Goal: Task Accomplishment & Management: Use online tool/utility

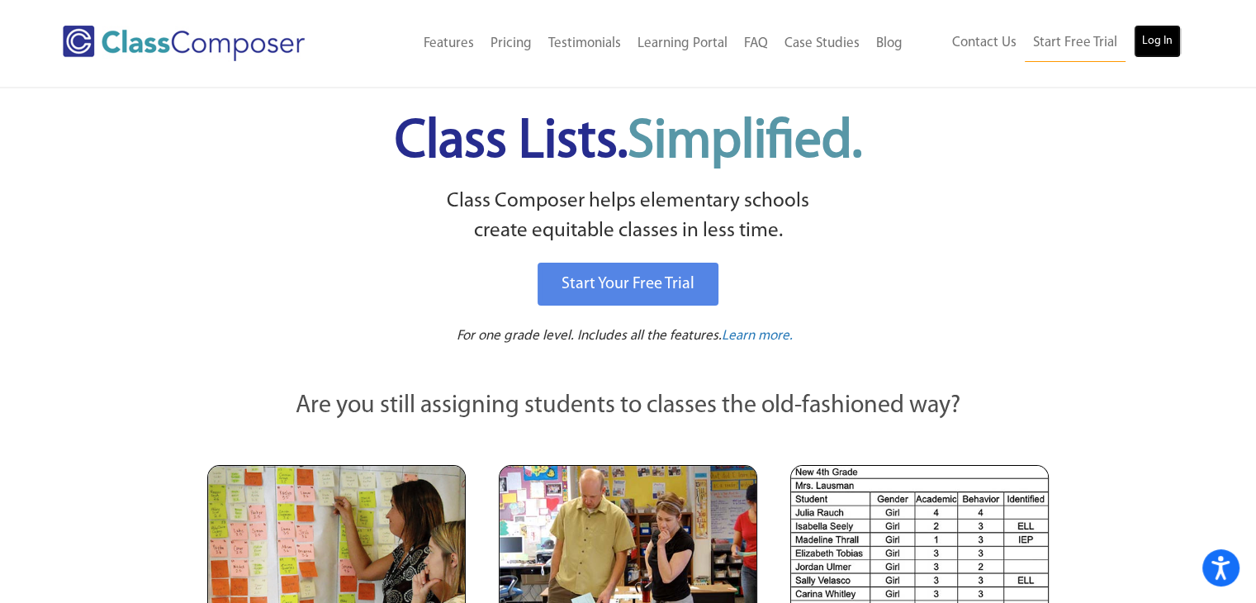
click at [1149, 45] on link "Log In" at bounding box center [1157, 41] width 47 height 33
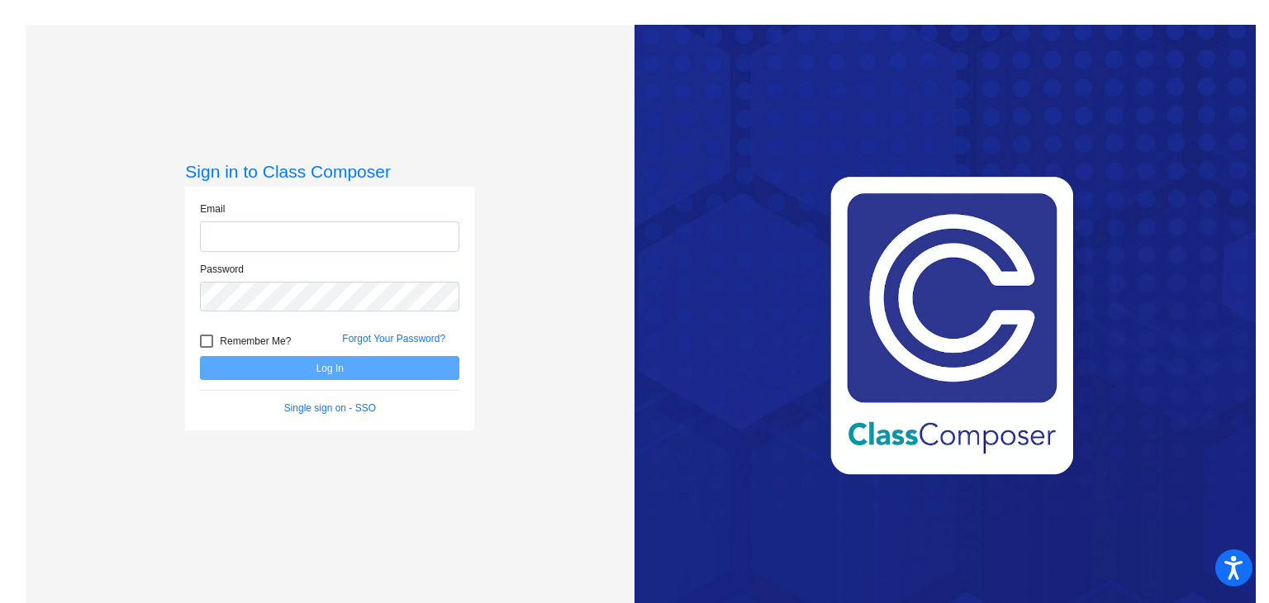
type input "[EMAIL_ADDRESS][DOMAIN_NAME]"
click at [331, 370] on button "Log In" at bounding box center [329, 368] width 259 height 24
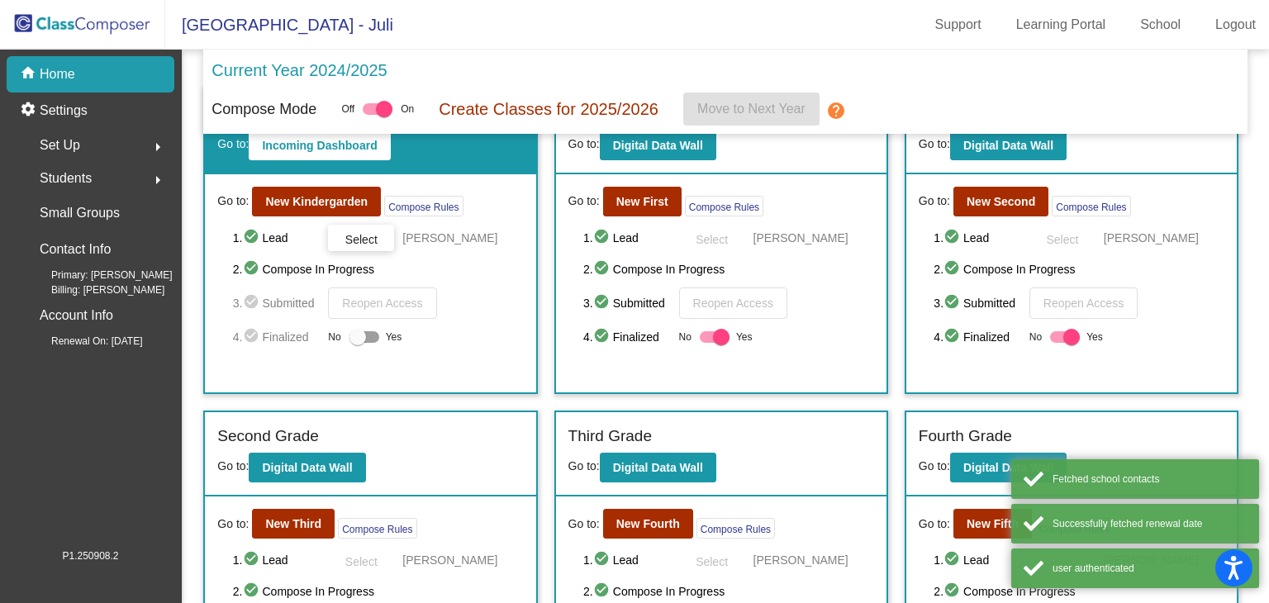
scroll to position [83, 0]
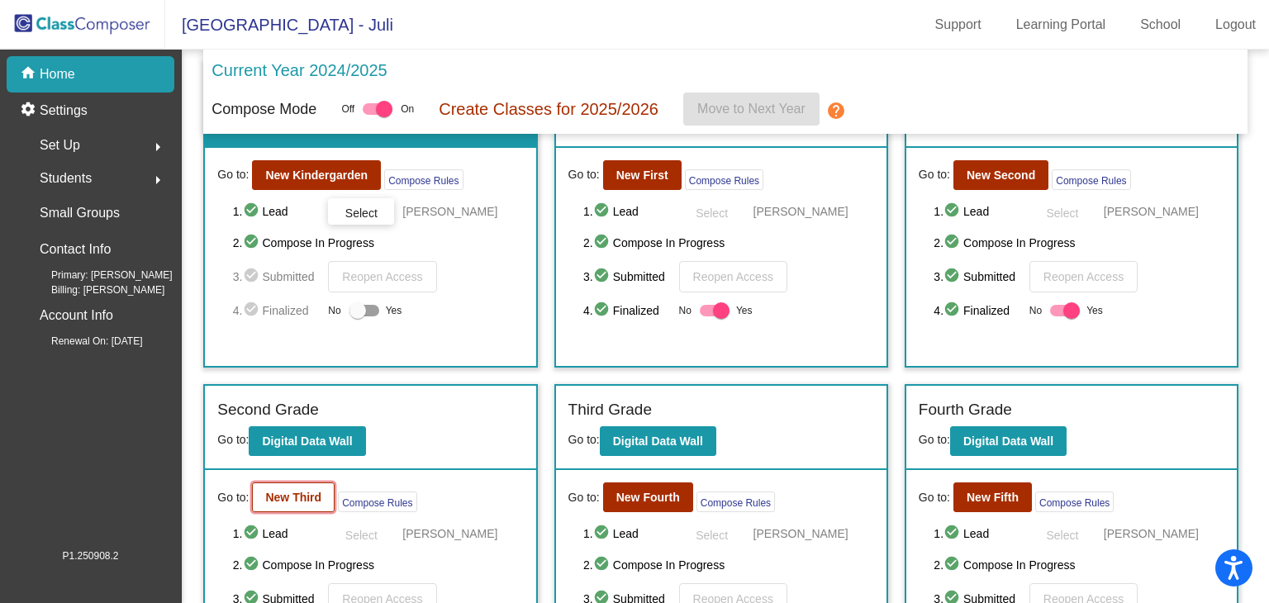
click at [292, 491] on b "New Third" at bounding box center [293, 497] width 56 height 13
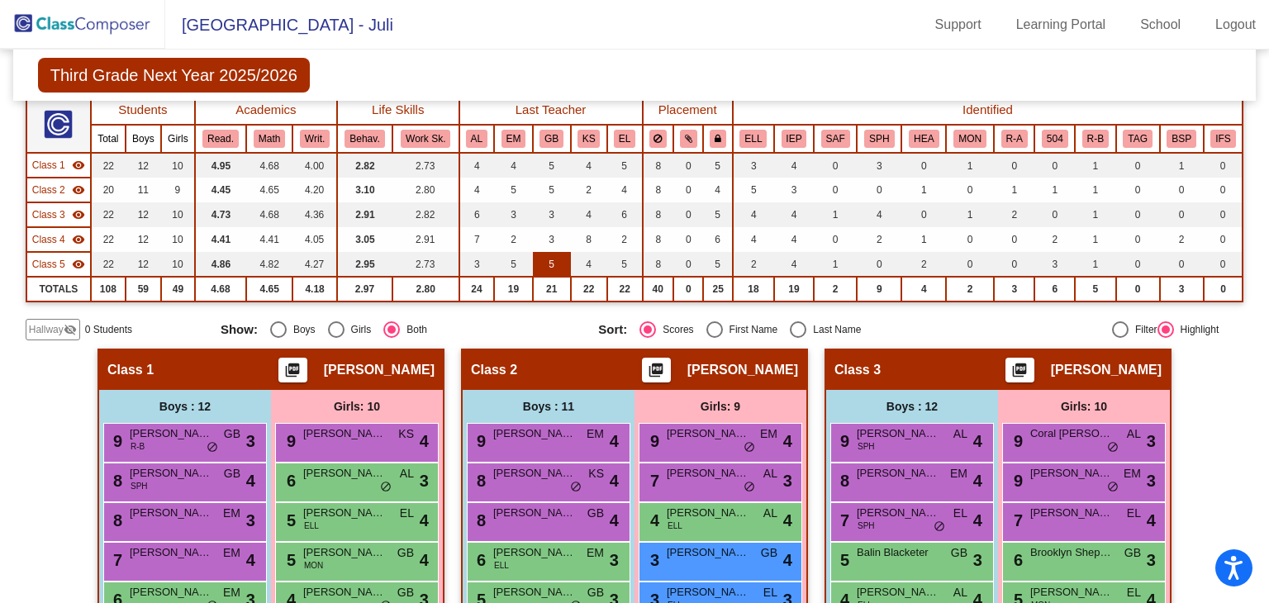
scroll to position [165, 0]
